Goal: Task Accomplishment & Management: Use online tool/utility

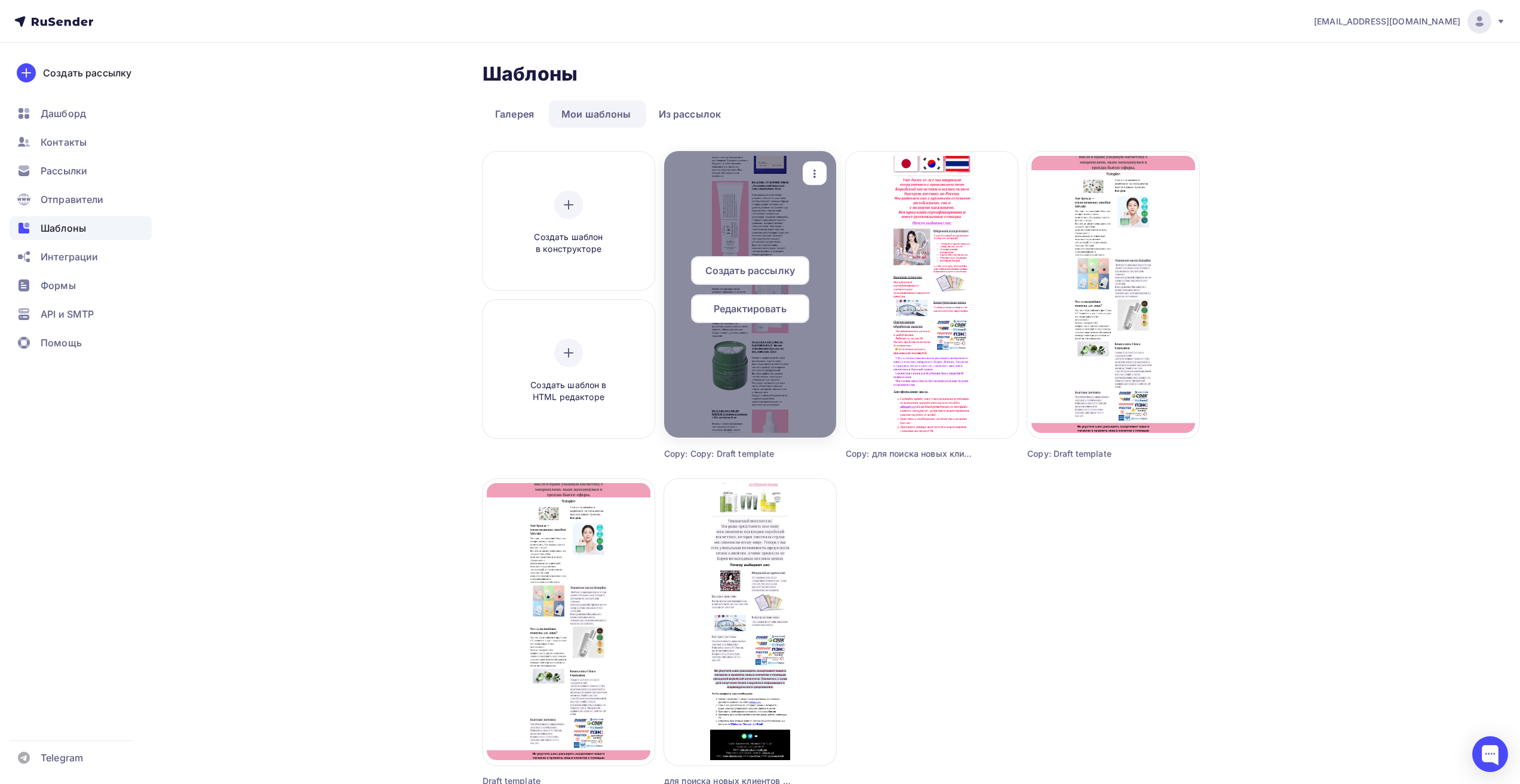
click at [758, 211] on div at bounding box center [750, 294] width 172 height 287
click at [743, 267] on span "Создать рассылку" at bounding box center [750, 270] width 90 height 14
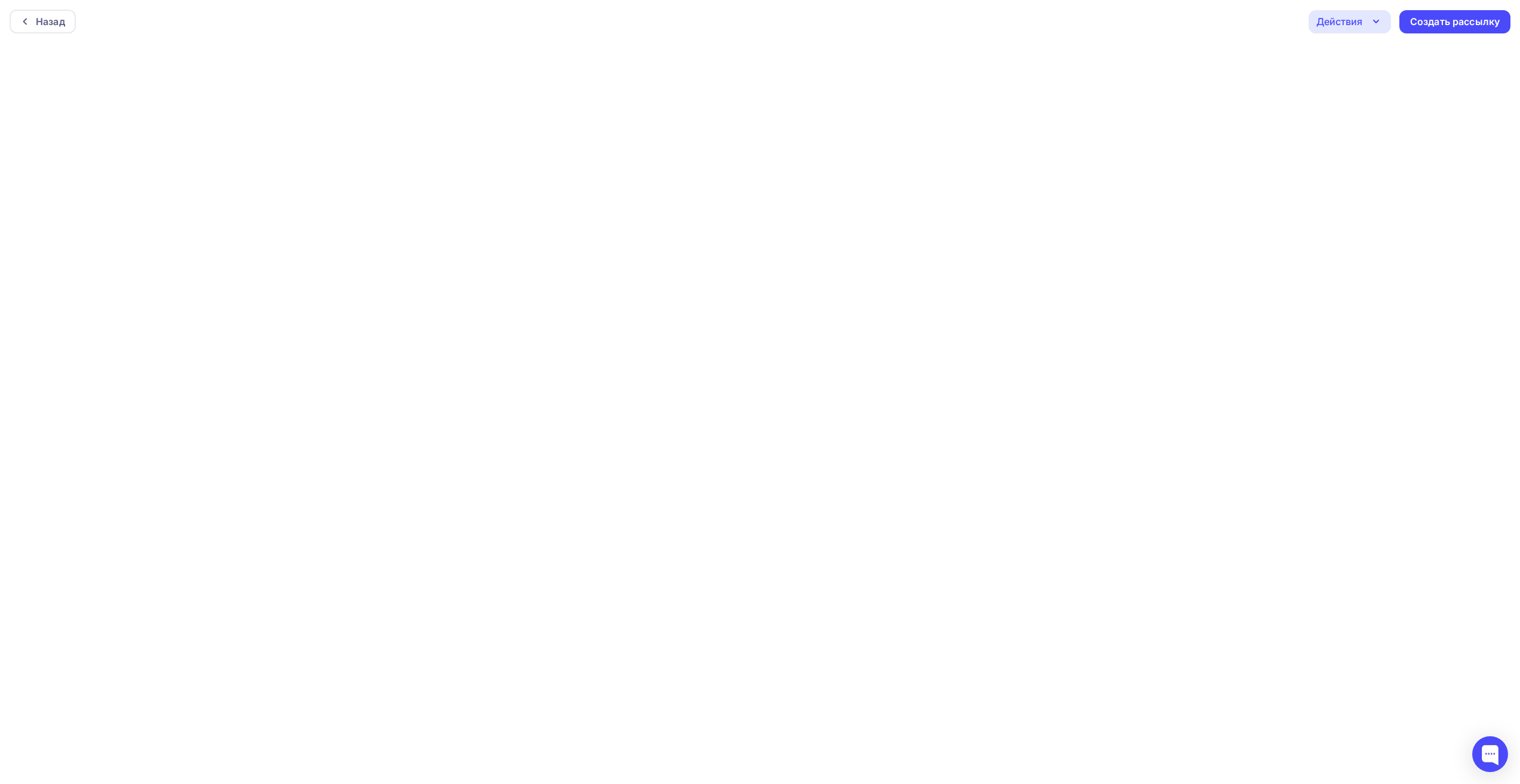
click at [1362, 24] on div "Действия" at bounding box center [1340, 21] width 46 height 14
click at [1375, 115] on div "Сохранить в Мои шаблоны" at bounding box center [1411, 113] width 131 height 14
click at [1447, 22] on div "Создать рассылку" at bounding box center [1455, 22] width 90 height 14
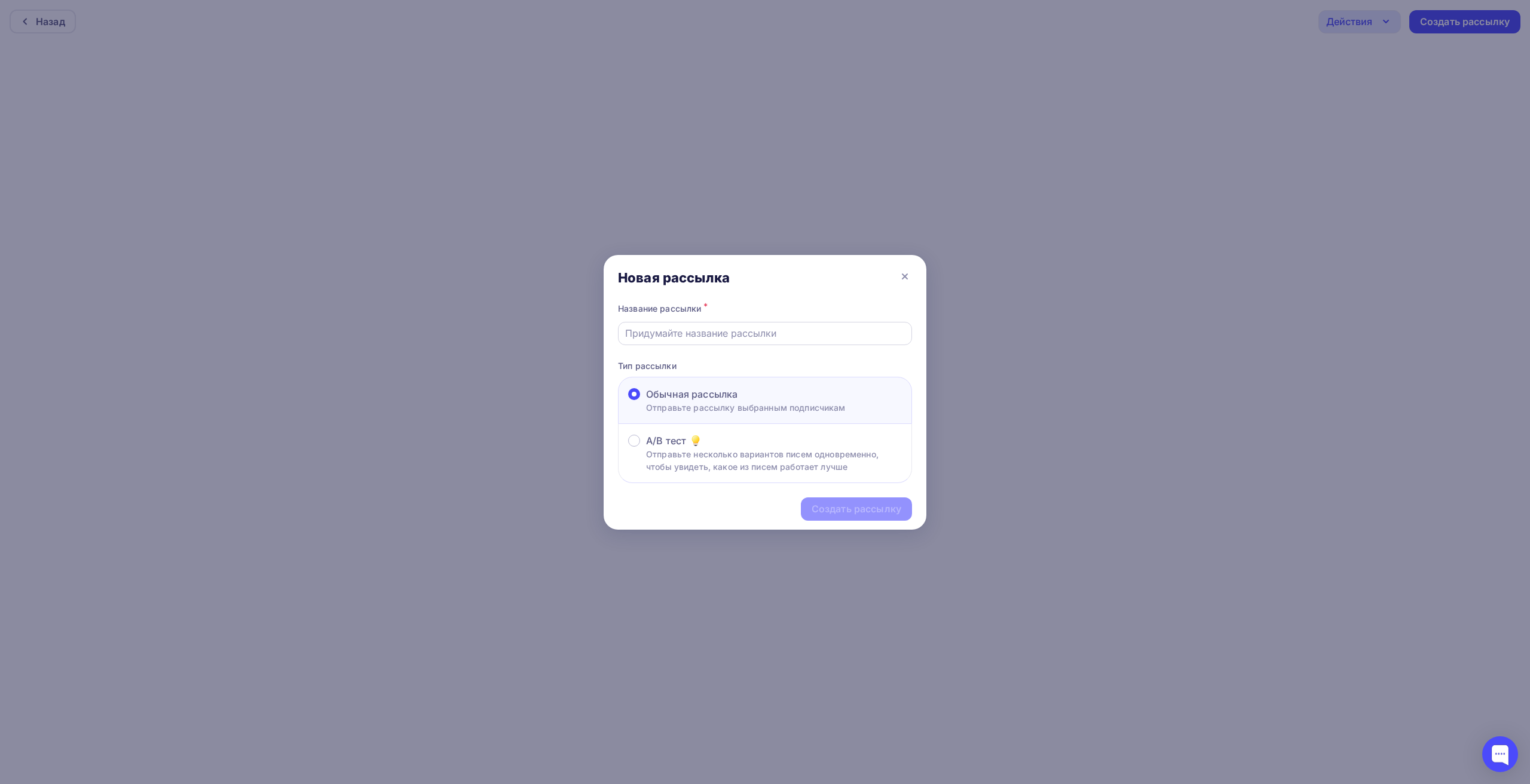
click at [710, 330] on input "text" at bounding box center [765, 333] width 280 height 14
click at [688, 457] on p "Отправьте несколько вариантов писем одновременно, чтобы увидеть, какое из писем…" at bounding box center [774, 460] width 256 height 25
click at [646, 448] on input "A/B тест Отправьте несколько вариантов писем одновременно, чтобы увидеть, какое…" at bounding box center [646, 448] width 0 height 0
click at [906, 275] on icon at bounding box center [904, 276] width 5 height 5
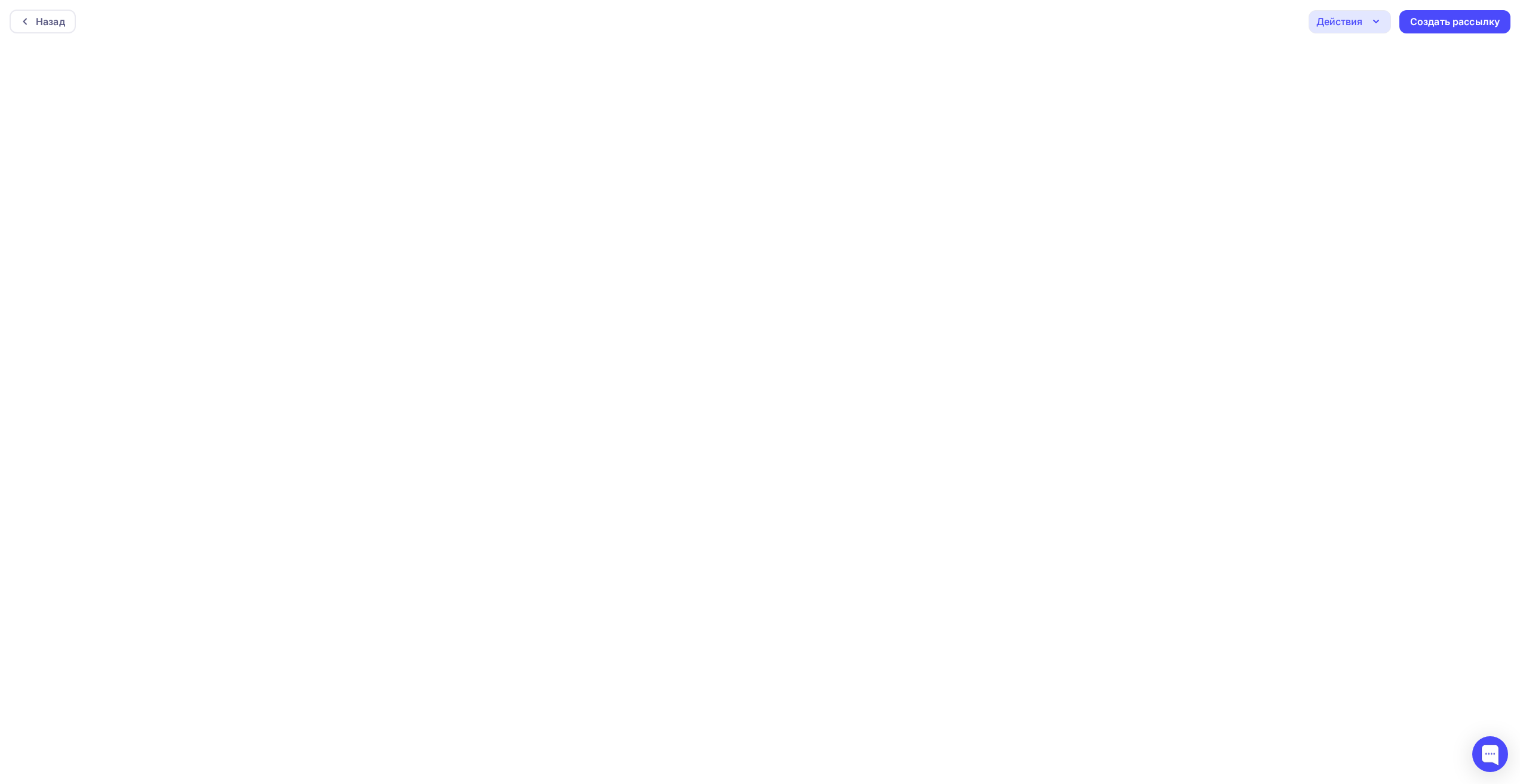
click at [1357, 22] on div "Действия" at bounding box center [1340, 21] width 46 height 14
click at [1366, 59] on div "Отправить тестовое письмо" at bounding box center [1415, 56] width 137 height 14
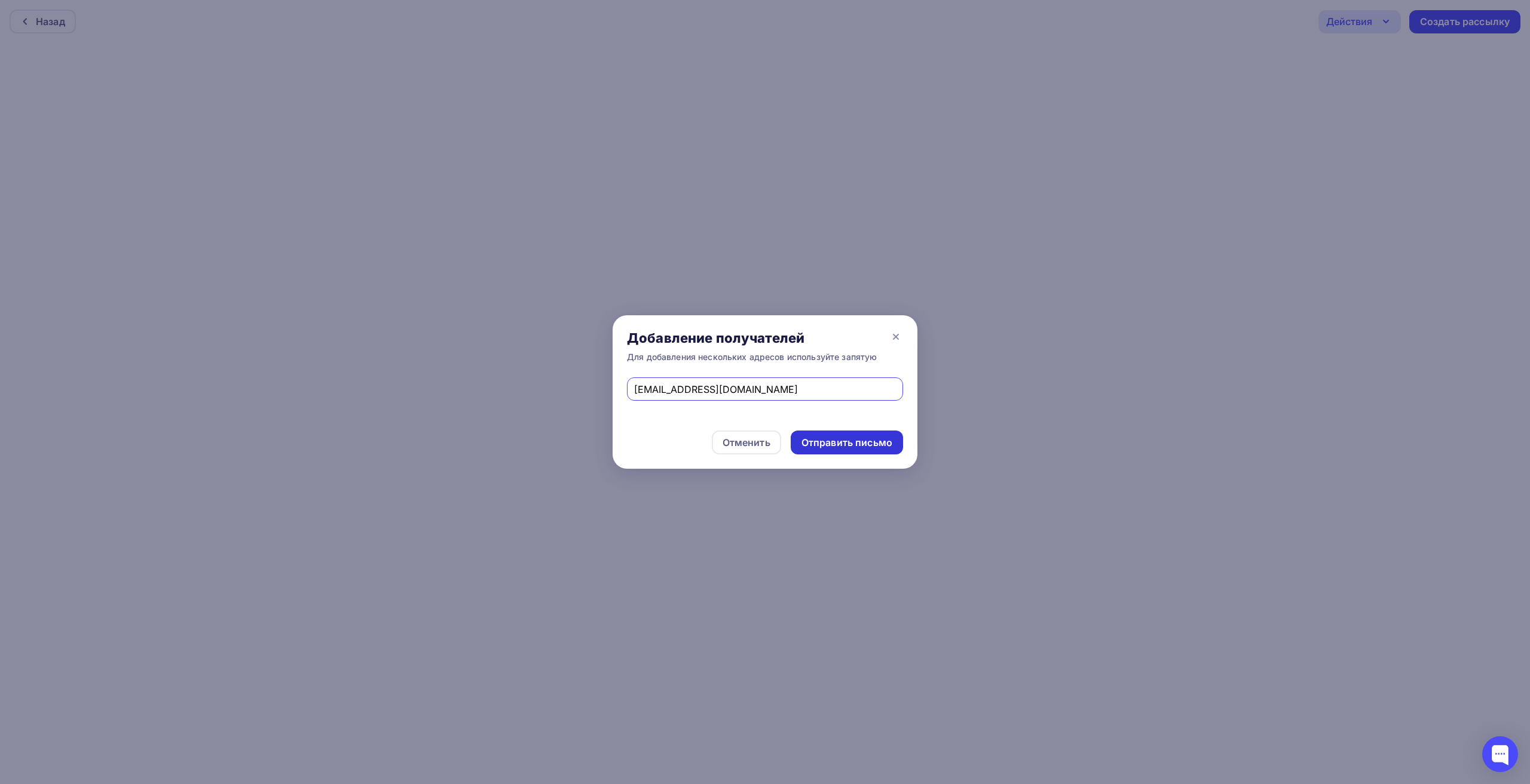
type input "[EMAIL_ADDRESS][DOMAIN_NAME]"
click at [823, 449] on div "Отправить письмо" at bounding box center [847, 443] width 91 height 14
